Goal: Information Seeking & Learning: Check status

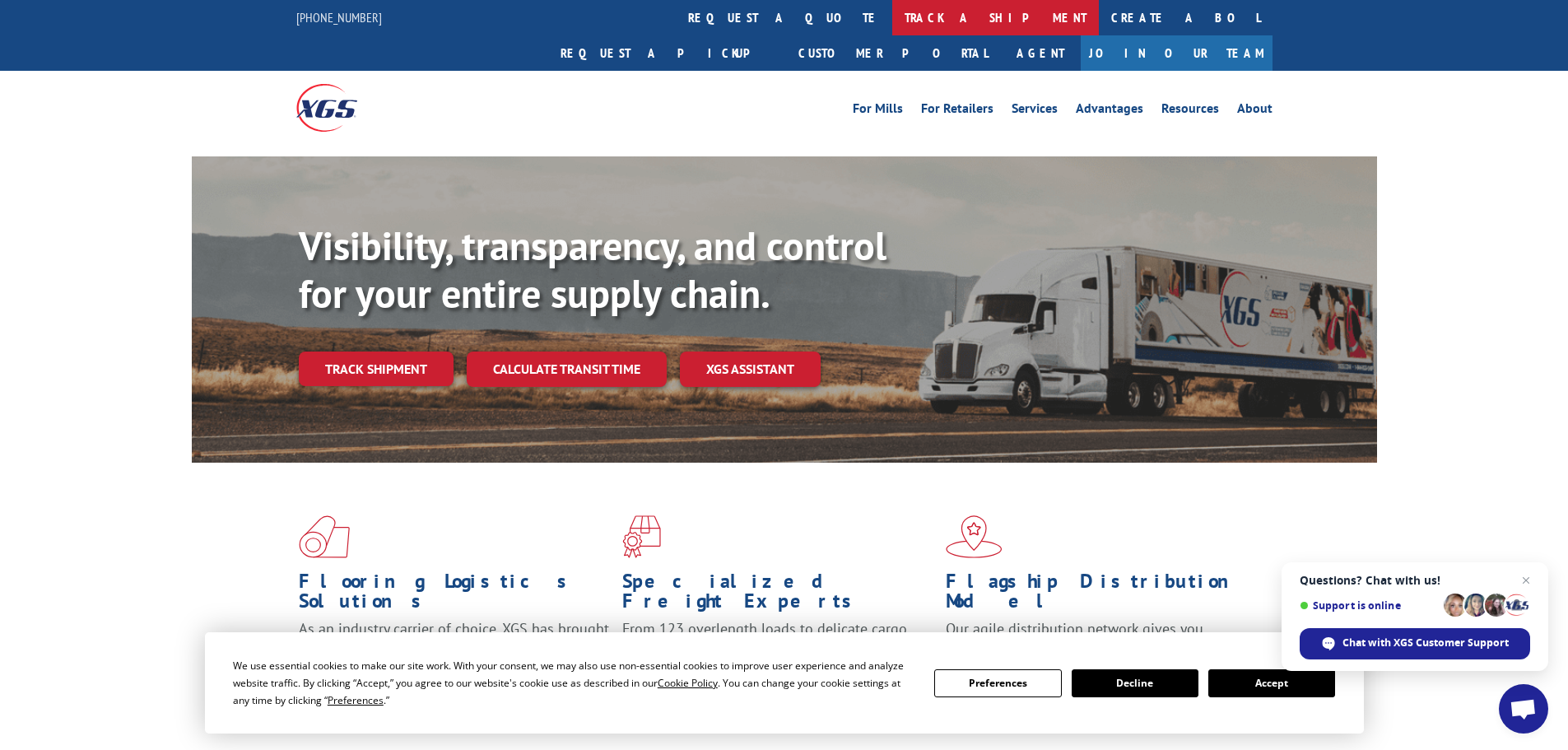
click at [892, 26] on link "track a shipment" at bounding box center [996, 17] width 207 height 35
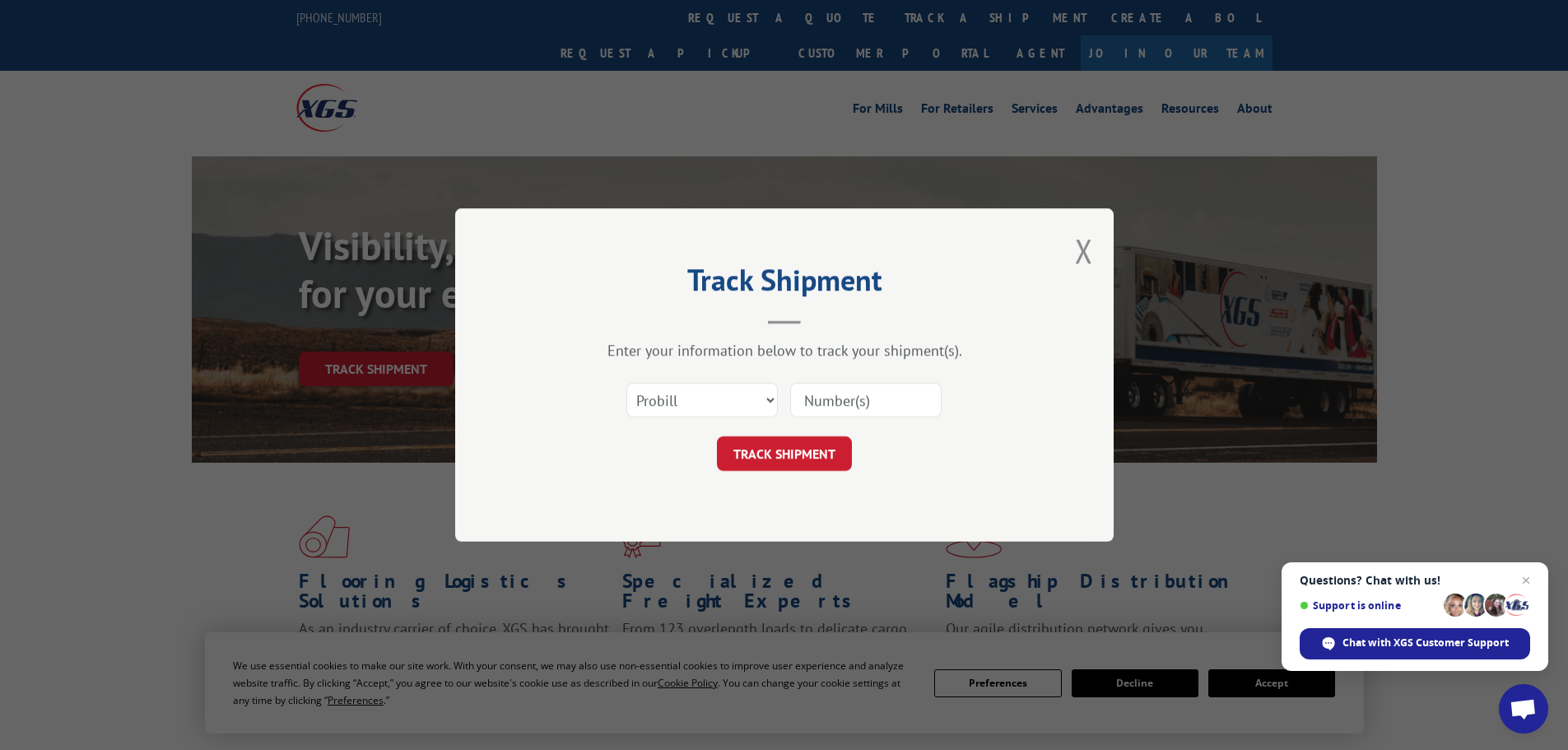
click at [895, 390] on input at bounding box center [866, 400] width 152 height 34
paste input "17516329"
type input "17516329"
click at [778, 457] on button "TRACK SHIPMENT" at bounding box center [784, 454] width 135 height 34
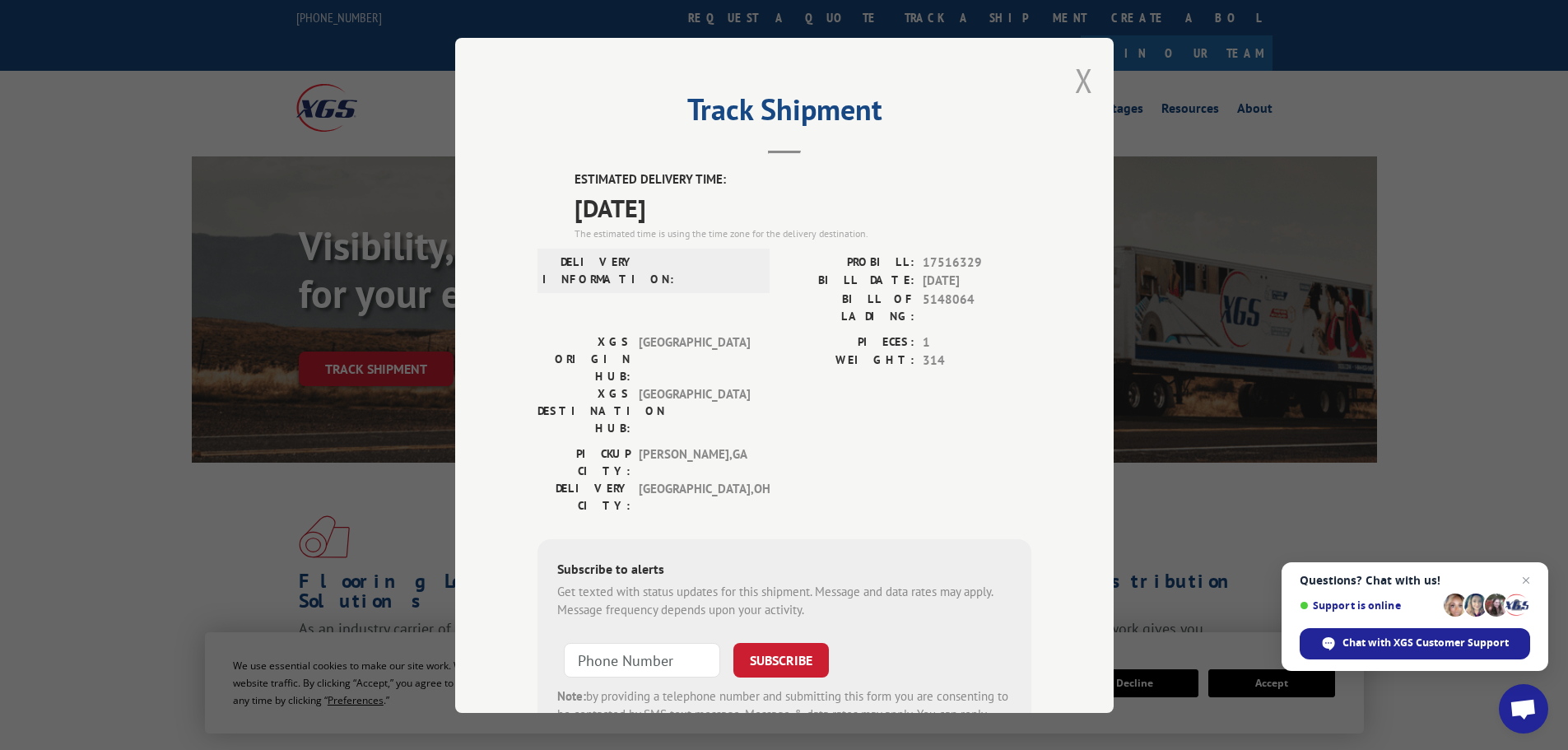
click at [1077, 72] on button "Close modal" at bounding box center [1083, 81] width 18 height 44
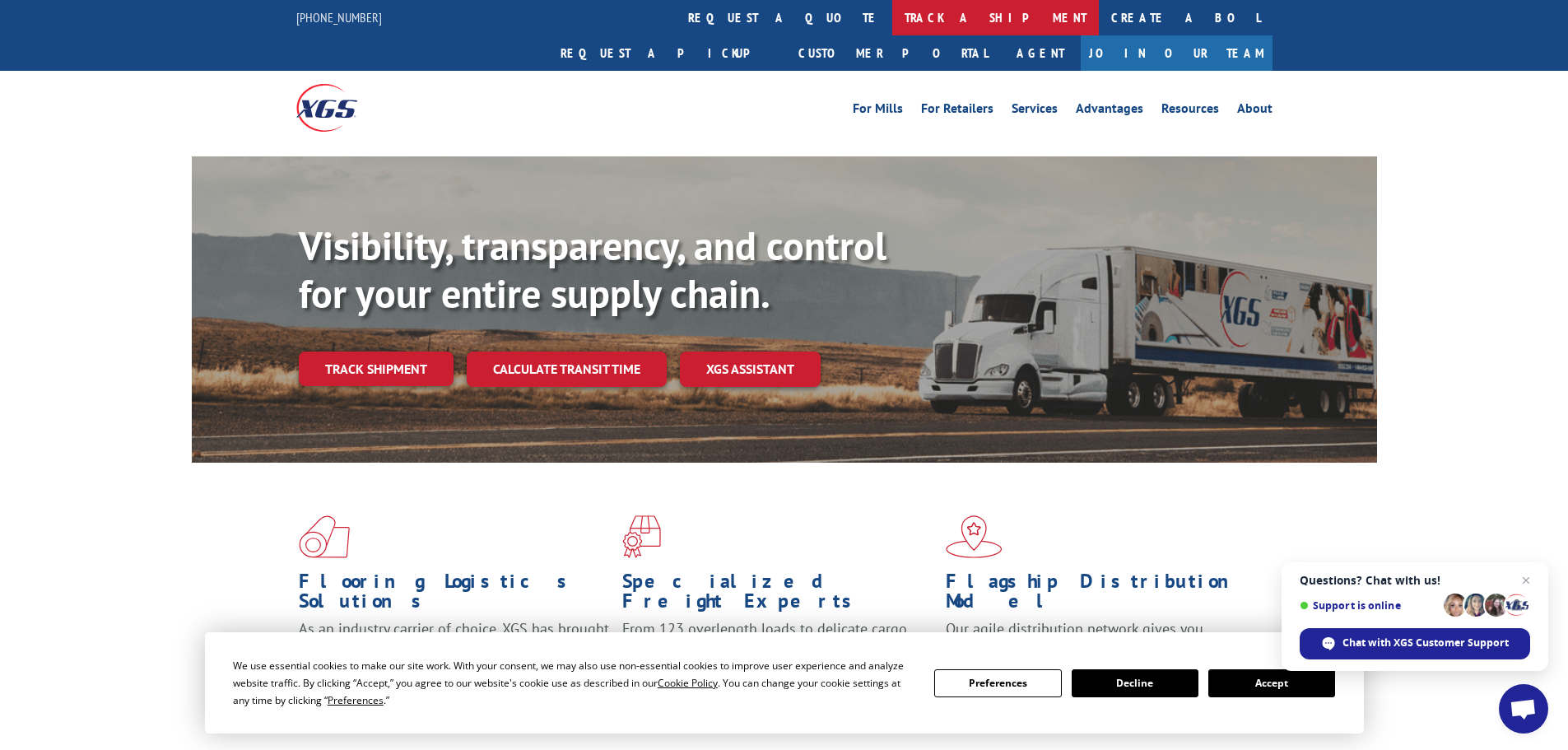
click at [892, 7] on link "track a shipment" at bounding box center [996, 17] width 207 height 35
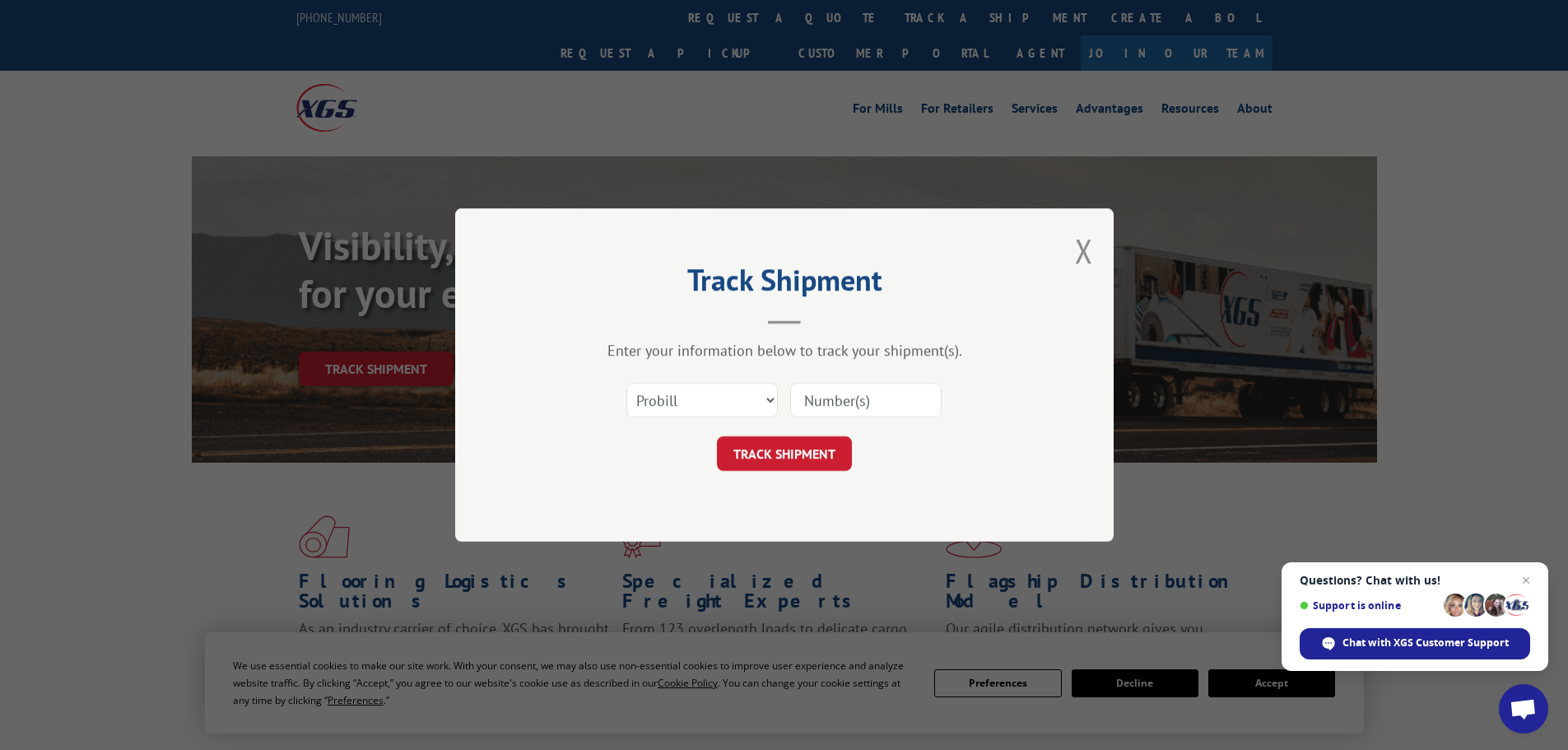
click at [855, 387] on input at bounding box center [866, 400] width 152 height 34
paste input "17228102"
type input "17228102"
click at [759, 459] on button "TRACK SHIPMENT" at bounding box center [784, 454] width 135 height 34
